Goal: Task Accomplishment & Management: Manage account settings

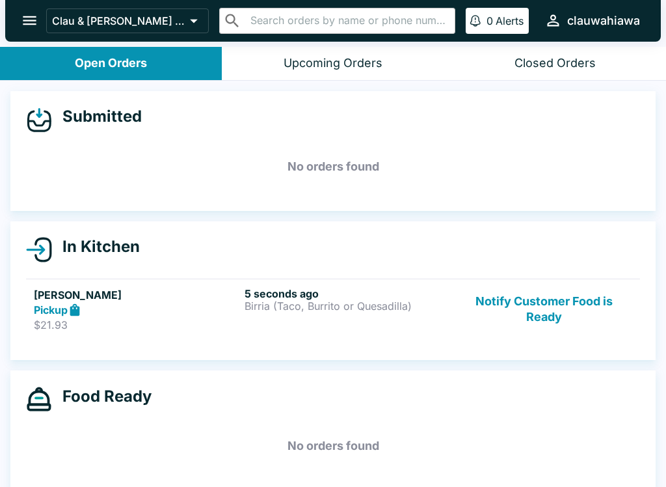
click at [303, 301] on p "Birria (Taco, Burrito or Quesadilla)" at bounding box center [348, 306] width 206 height 12
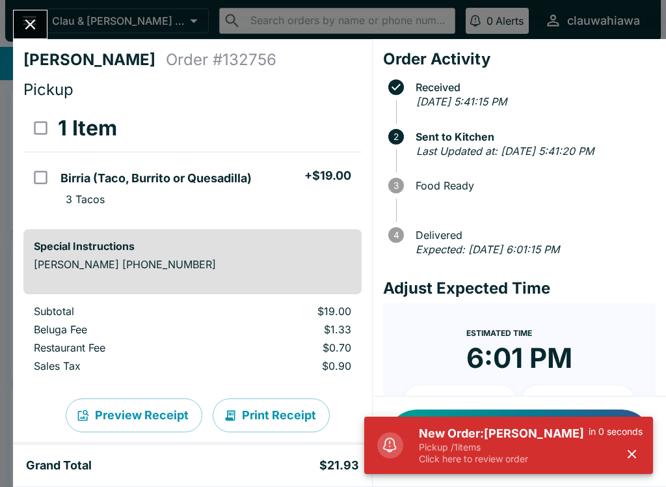
click at [33, 19] on icon "Close" at bounding box center [30, 25] width 18 height 18
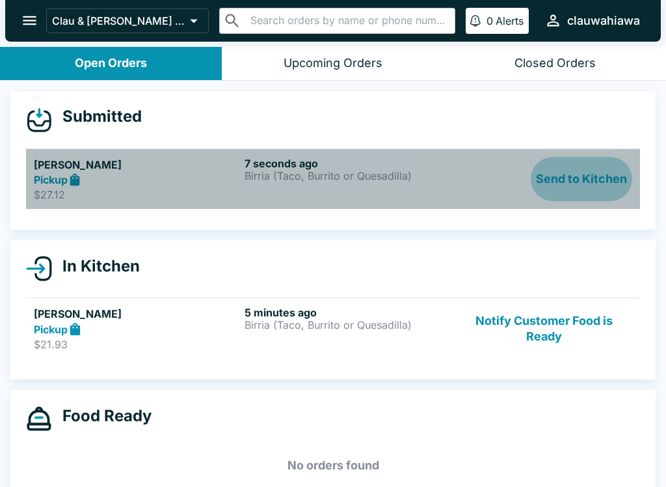
click at [594, 180] on button "Send to Kitchen" at bounding box center [581, 179] width 101 height 45
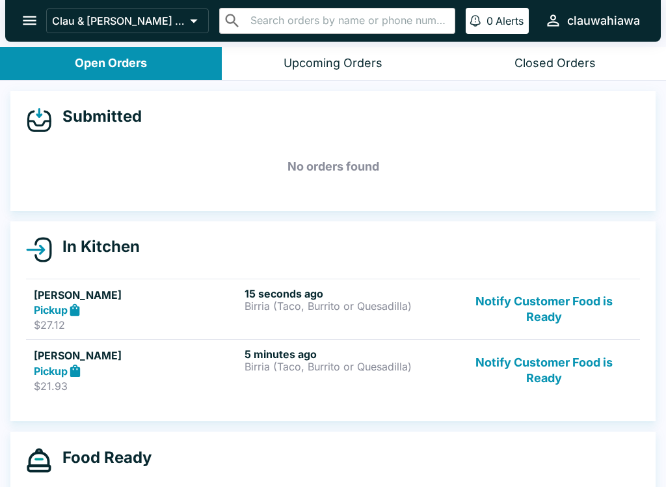
click at [371, 292] on h6 "15 seconds ago" at bounding box center [348, 293] width 206 height 13
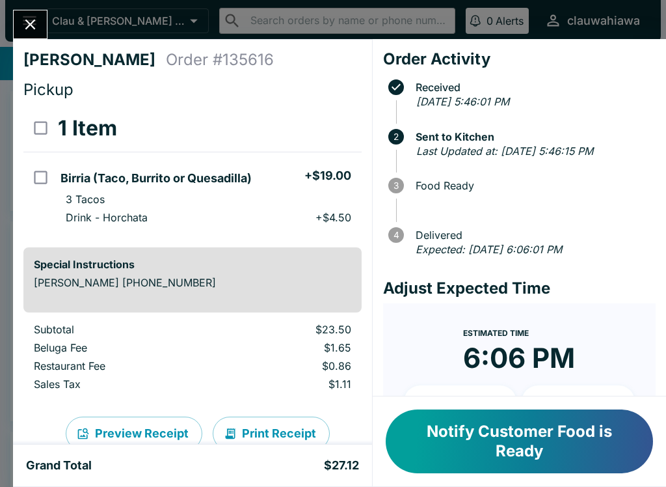
click at [37, 21] on icon "Close" at bounding box center [30, 25] width 18 height 18
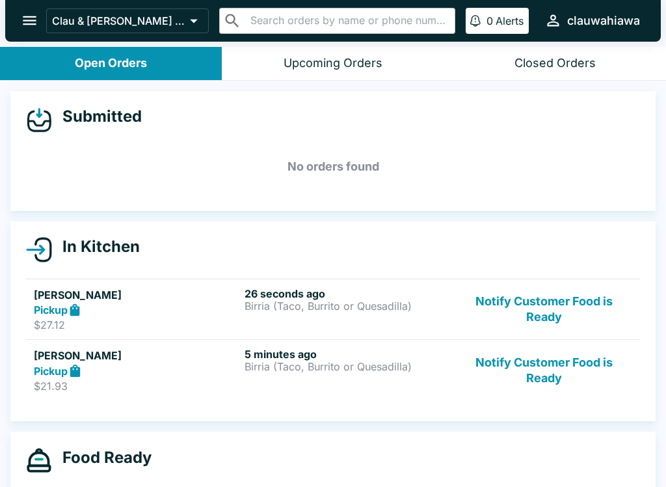
click at [382, 371] on p "Birria (Taco, Burrito or Quesadilla)" at bounding box center [348, 366] width 206 height 12
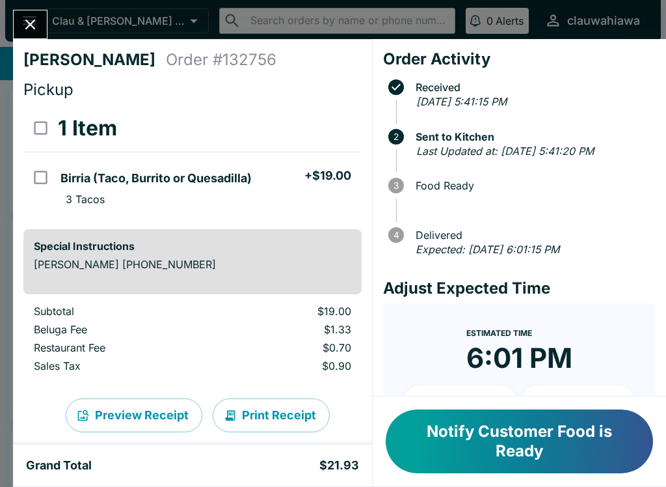
click at [28, 28] on icon "Close" at bounding box center [30, 25] width 10 height 10
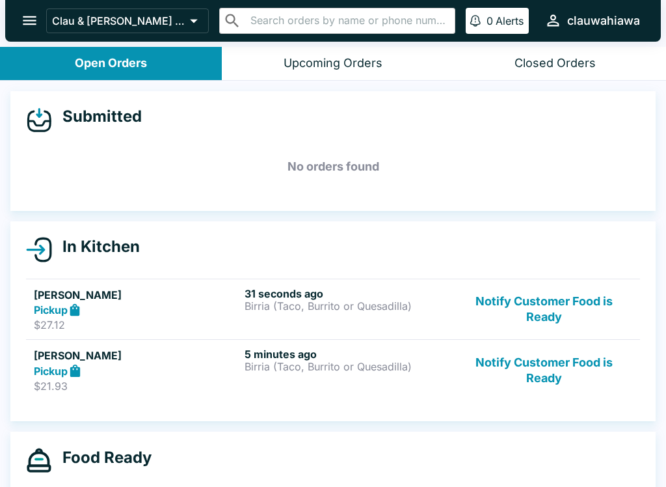
click at [189, 376] on div "Pickup" at bounding box center [137, 370] width 206 height 15
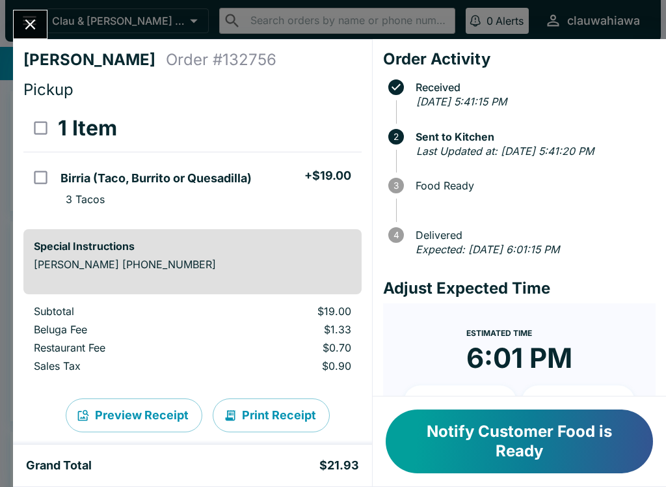
click at [30, 19] on icon "Close" at bounding box center [30, 25] width 18 height 18
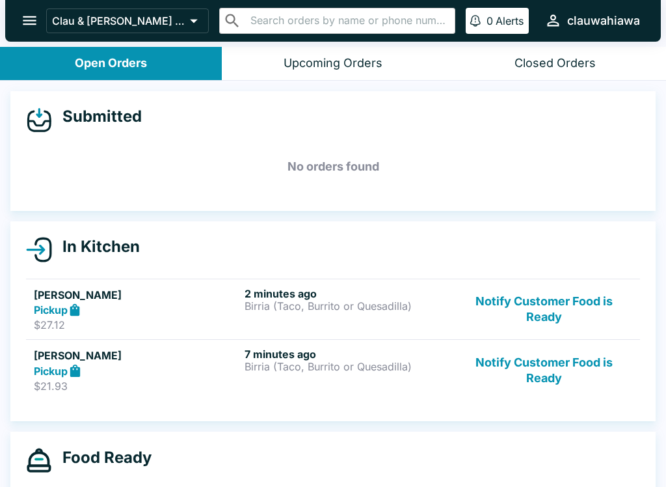
click at [545, 366] on button "Notify Customer Food is Ready" at bounding box center [544, 369] width 176 height 45
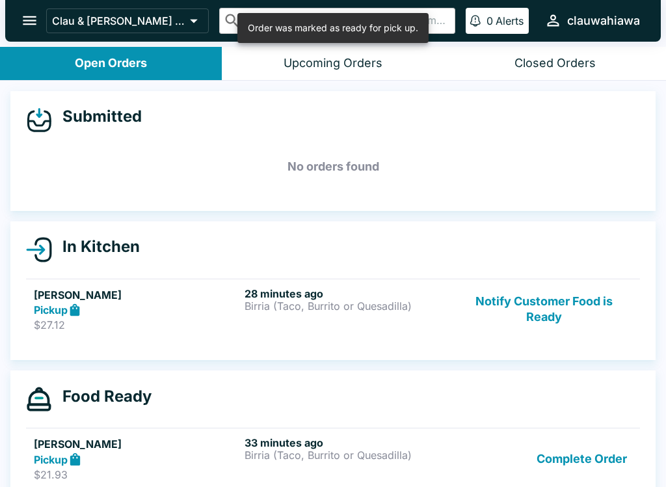
click at [554, 312] on button "Notify Customer Food is Ready" at bounding box center [544, 309] width 176 height 45
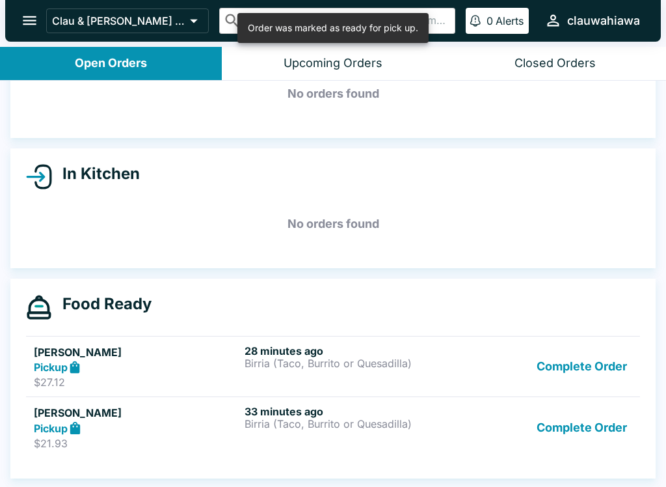
scroll to position [73, 0]
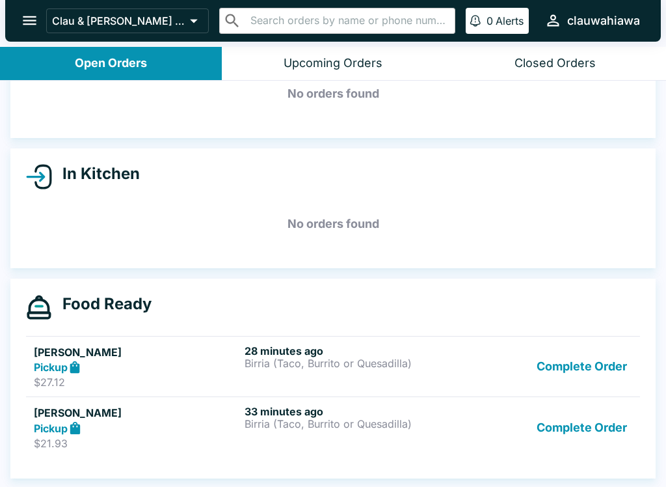
click at [617, 427] on button "Complete Order" at bounding box center [582, 427] width 101 height 45
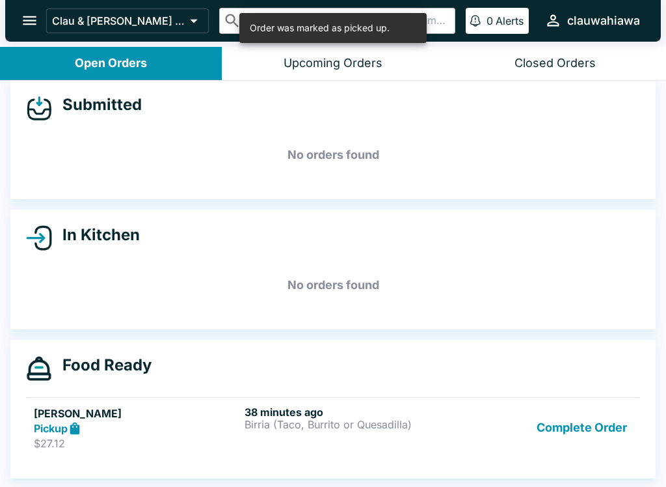
scroll to position [12, 0]
click at [606, 422] on button "Complete Order" at bounding box center [582, 427] width 101 height 45
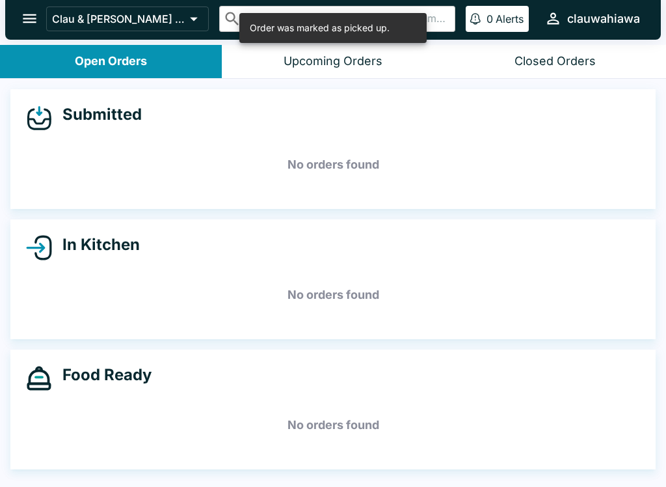
scroll to position [0, 0]
